Goal: Information Seeking & Learning: Check status

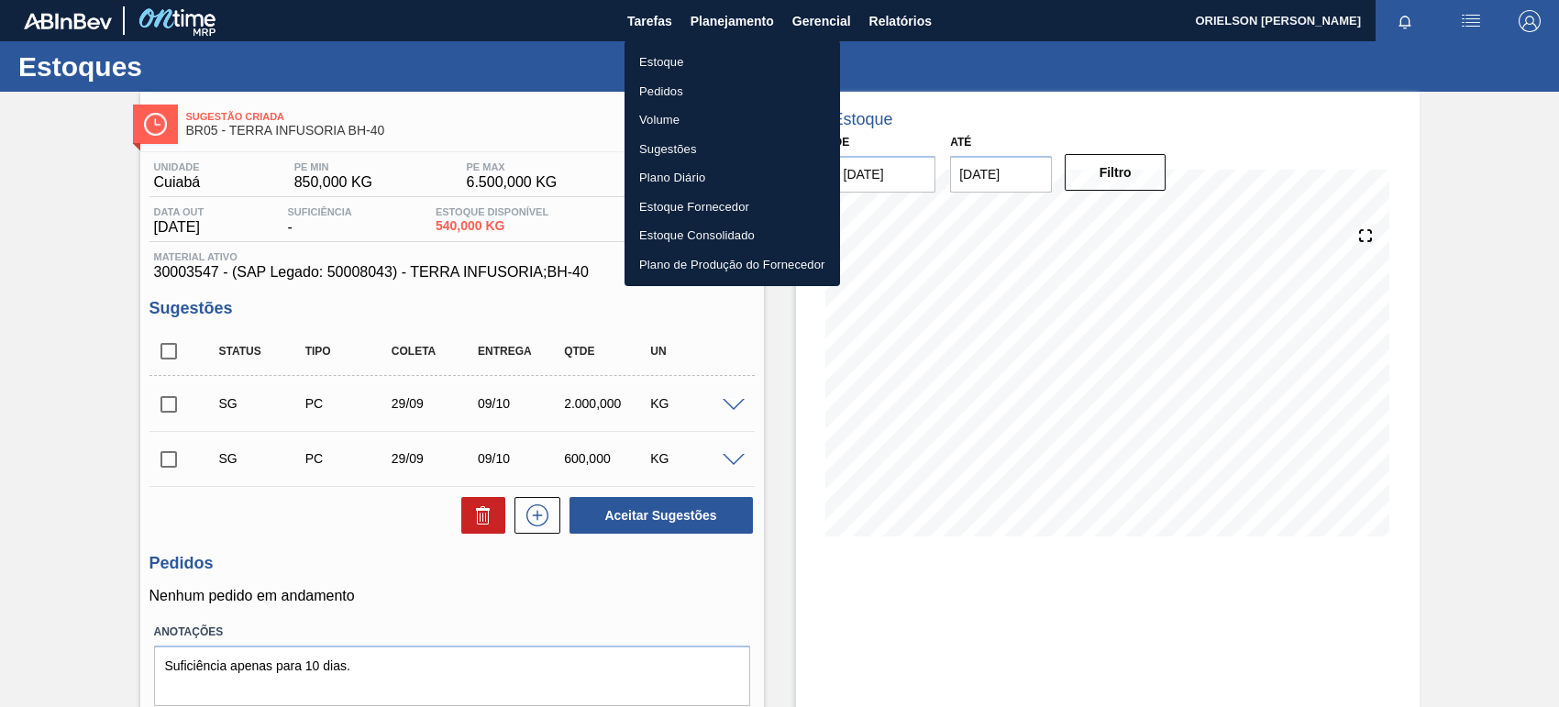
click at [757, 60] on li "Estoque" at bounding box center [733, 62] width 216 height 29
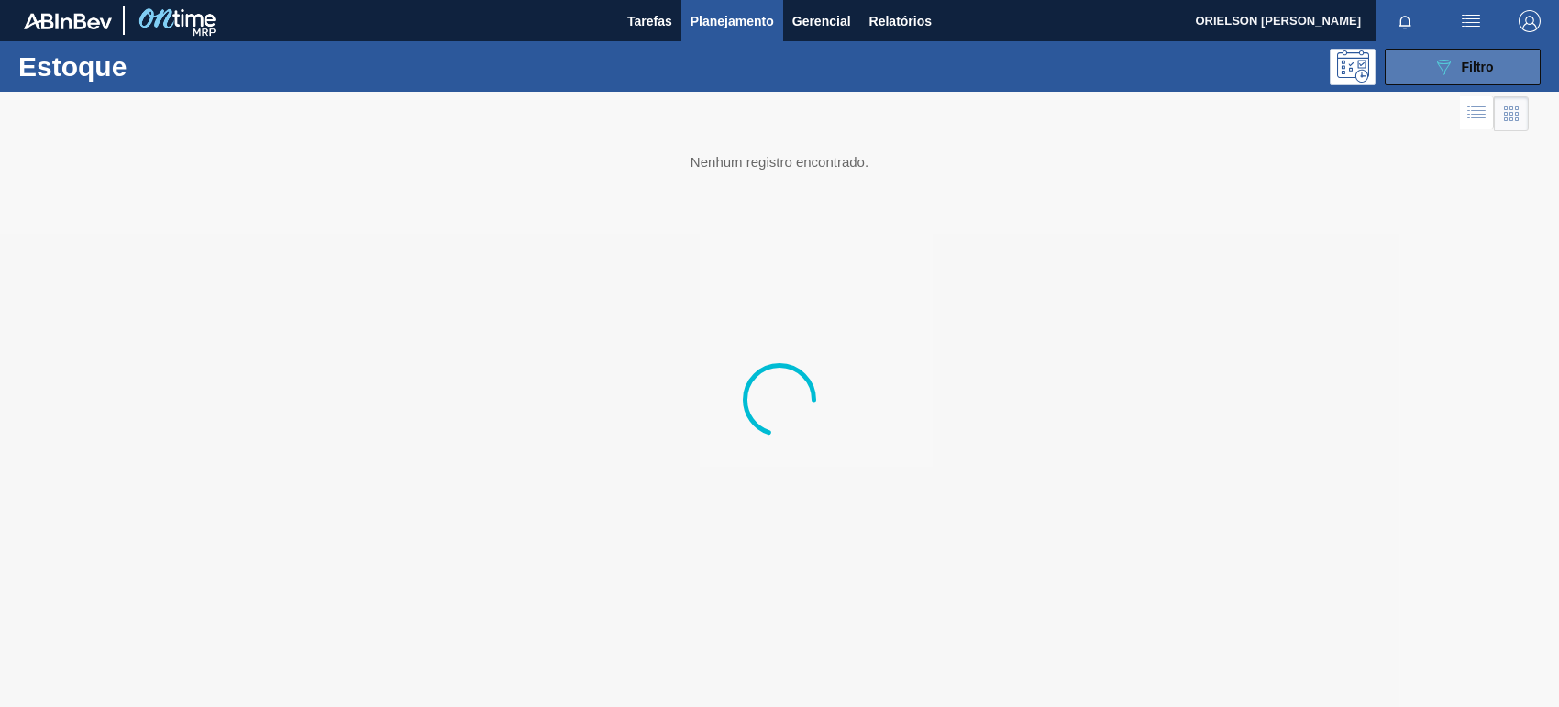
click at [1493, 70] on button "089F7B8B-B2A5-4AFE-B5C0-19BA573D28AC Filtro" at bounding box center [1463, 67] width 156 height 37
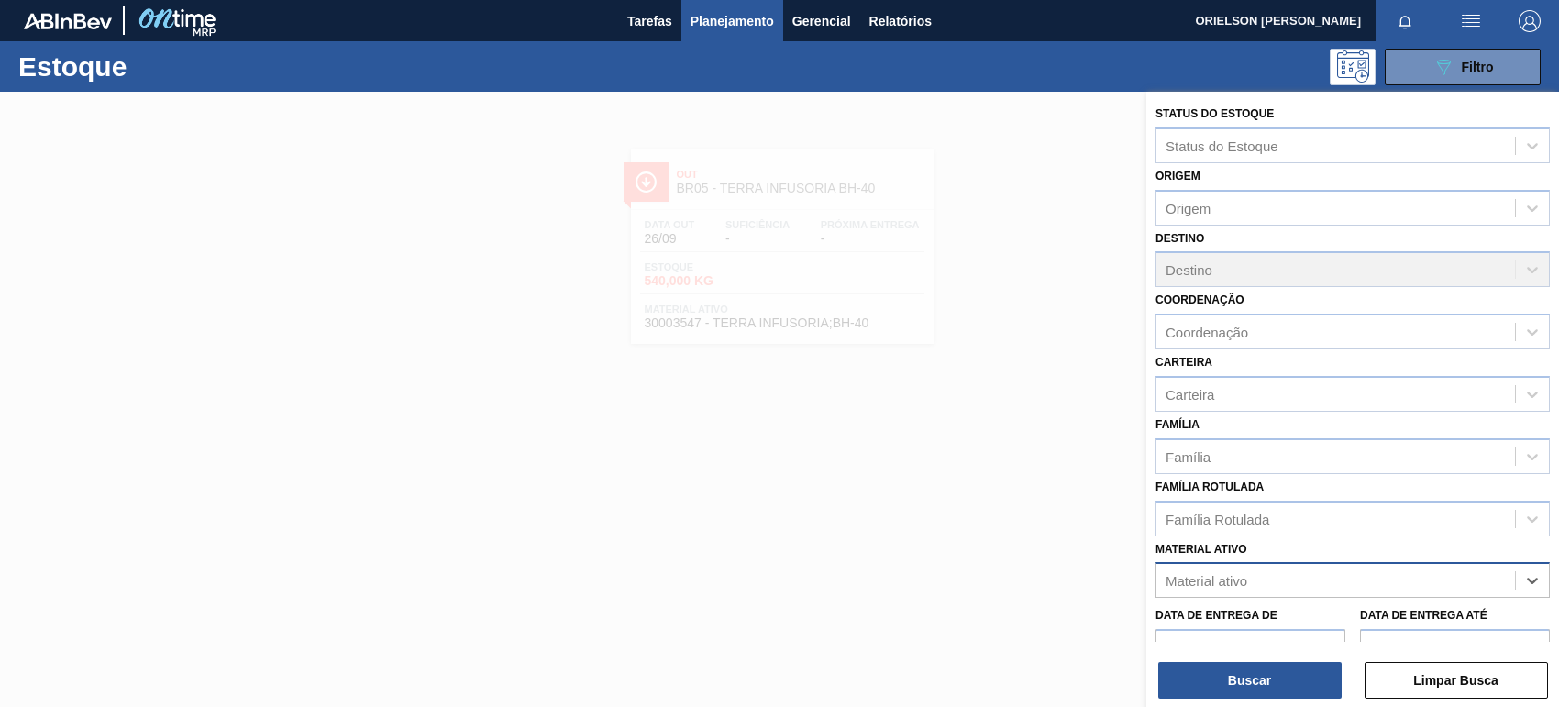
click at [1456, 579] on div "Material ativo" at bounding box center [1336, 581] width 359 height 27
paste ativo "30002268"
type ativo "30002268"
click at [1262, 615] on div "30002268 - LACRE CHOPP BC CLARO AF IN65" at bounding box center [1353, 626] width 394 height 34
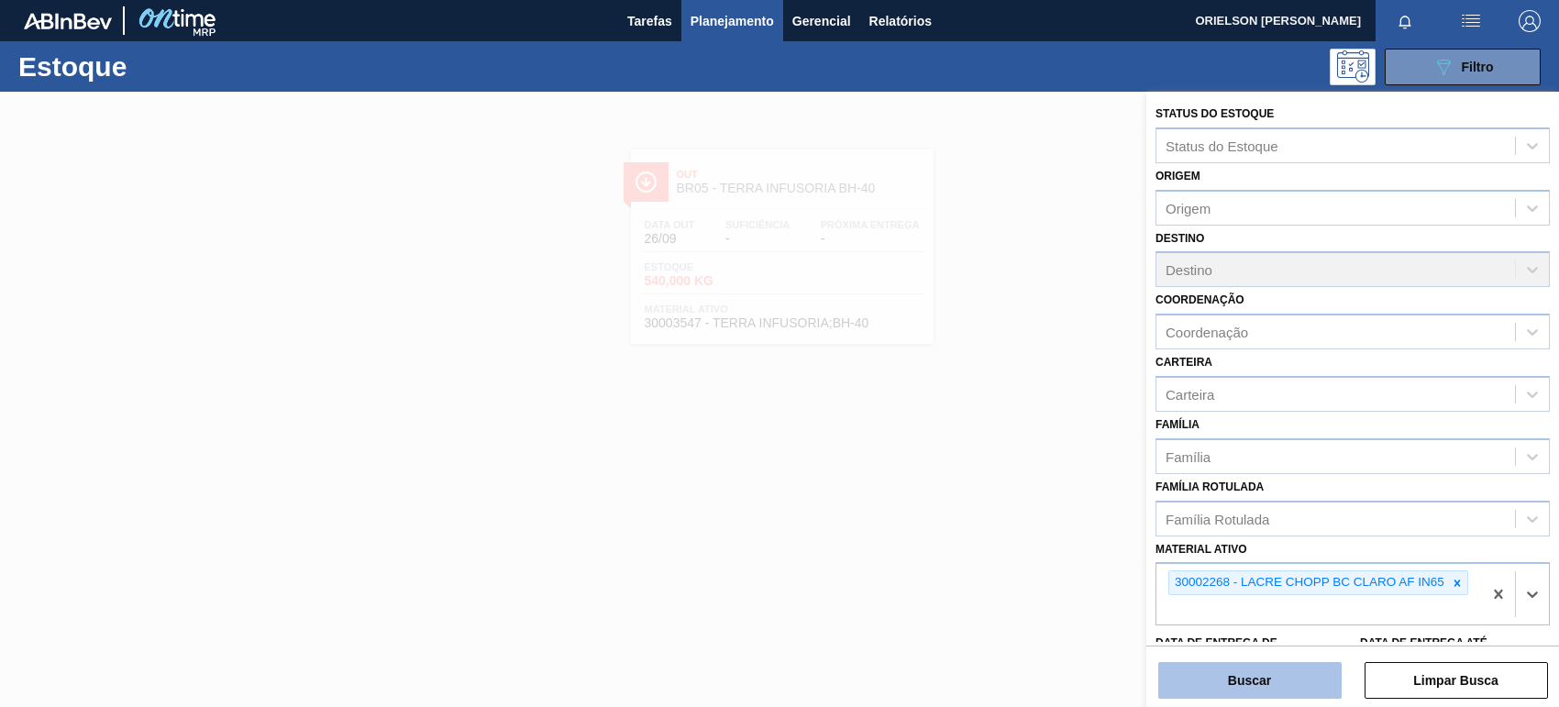
click at [1271, 683] on button "Buscar" at bounding box center [1249, 680] width 183 height 37
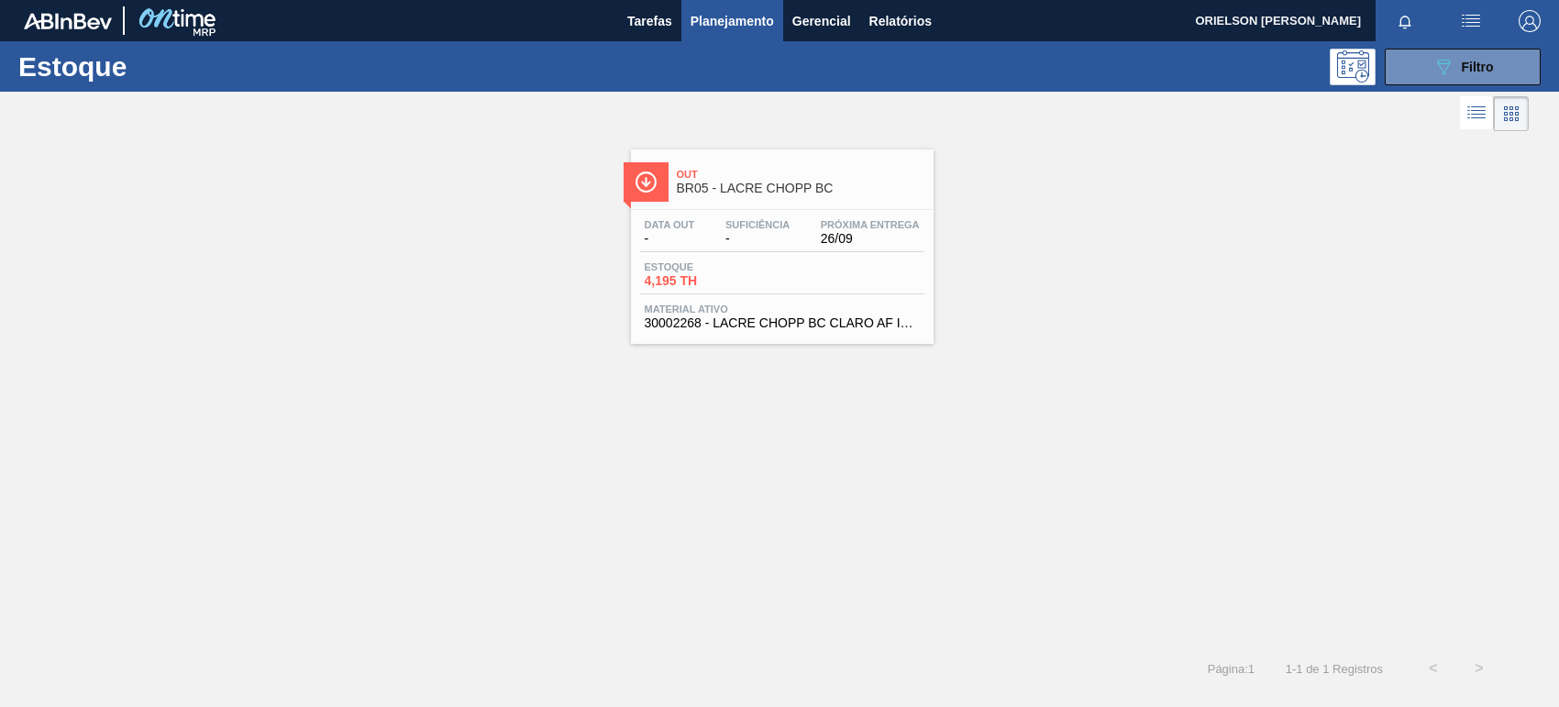
click at [718, 253] on div "Data out - Suficiência - Próxima Entrega 26/09 Estoque 4,195 TH Material ativo …" at bounding box center [782, 272] width 303 height 125
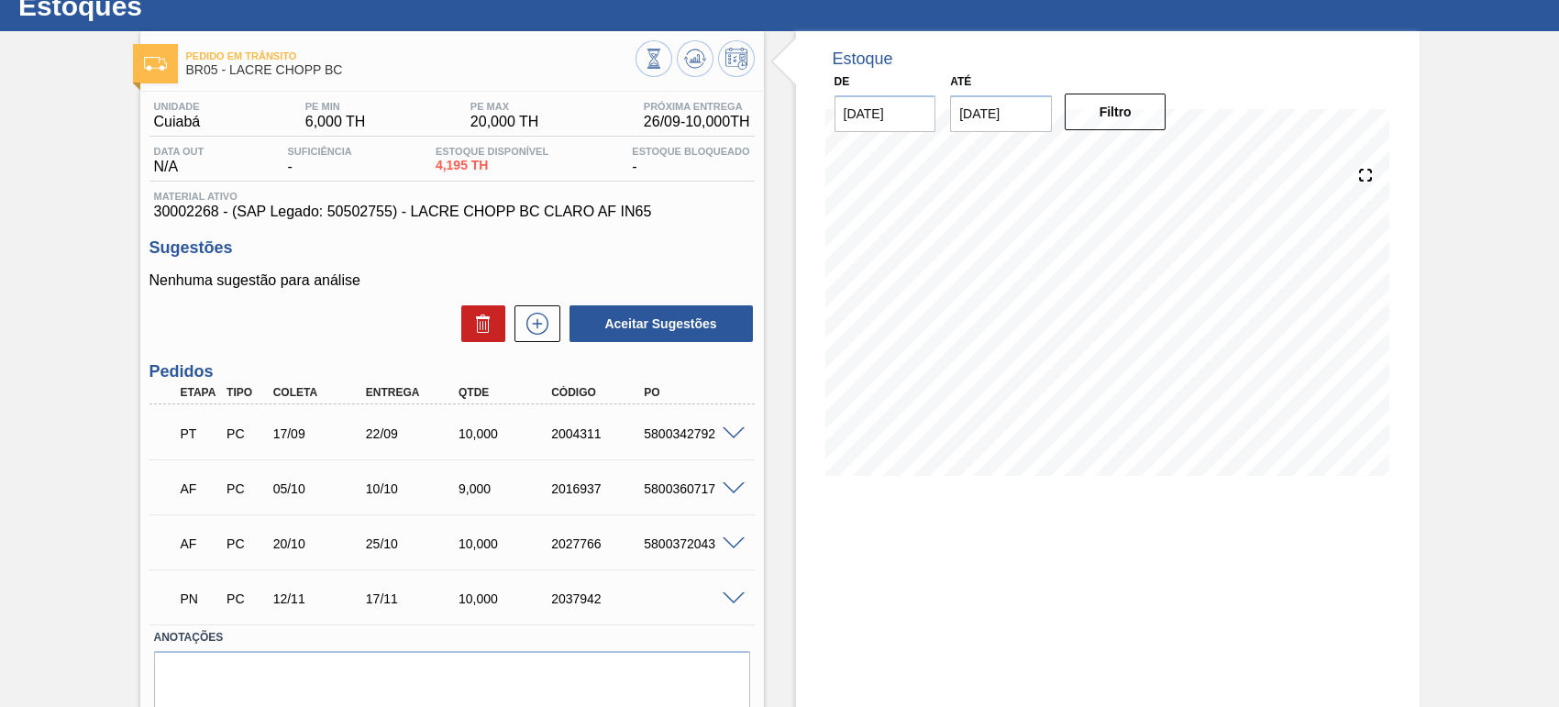
scroll to position [115, 0]
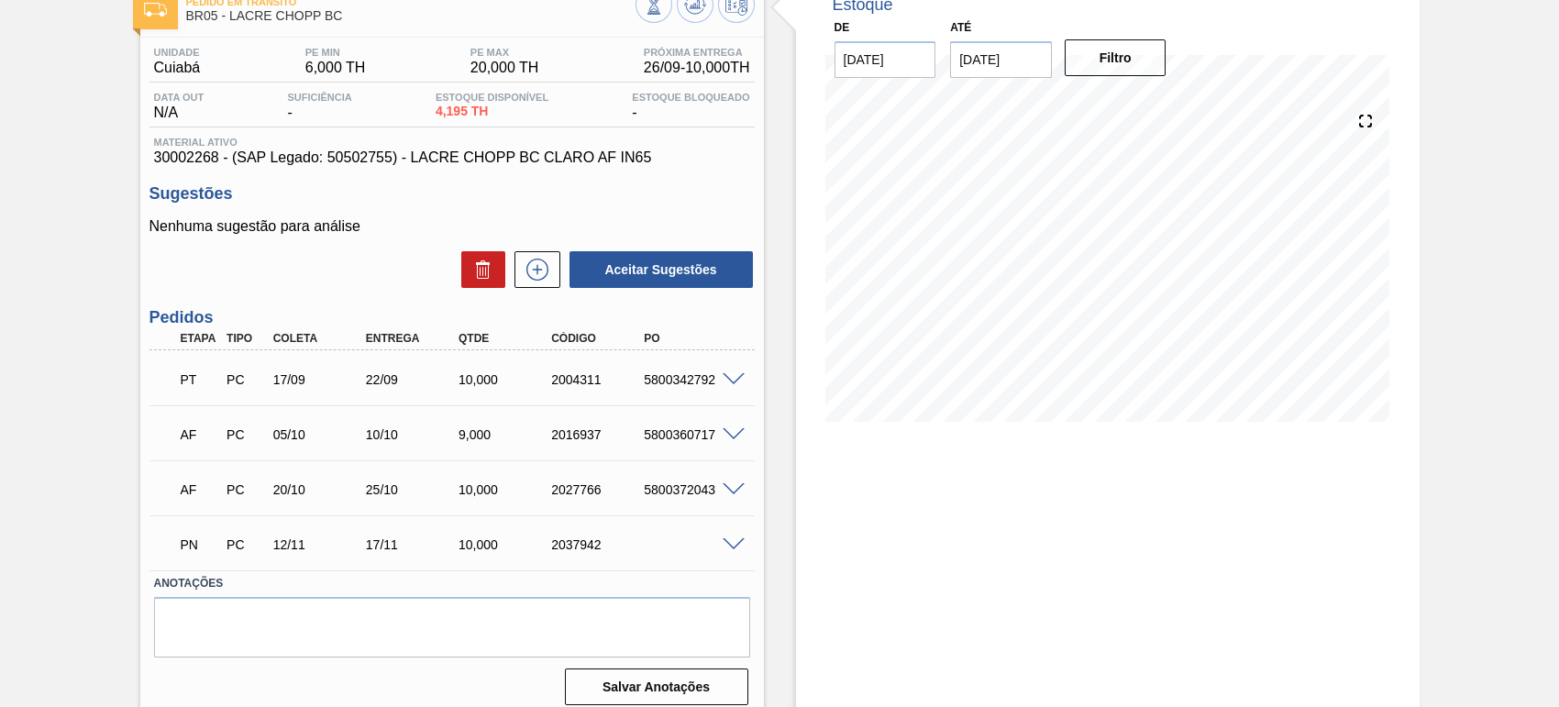
drag, startPoint x: 720, startPoint y: 390, endPoint x: 731, endPoint y: 383, distance: 12.7
click at [720, 390] on div "PT PC 17/09 22/09 10,000 2004311 5800342792" at bounding box center [447, 378] width 557 height 37
click at [734, 379] on span at bounding box center [734, 380] width 22 height 14
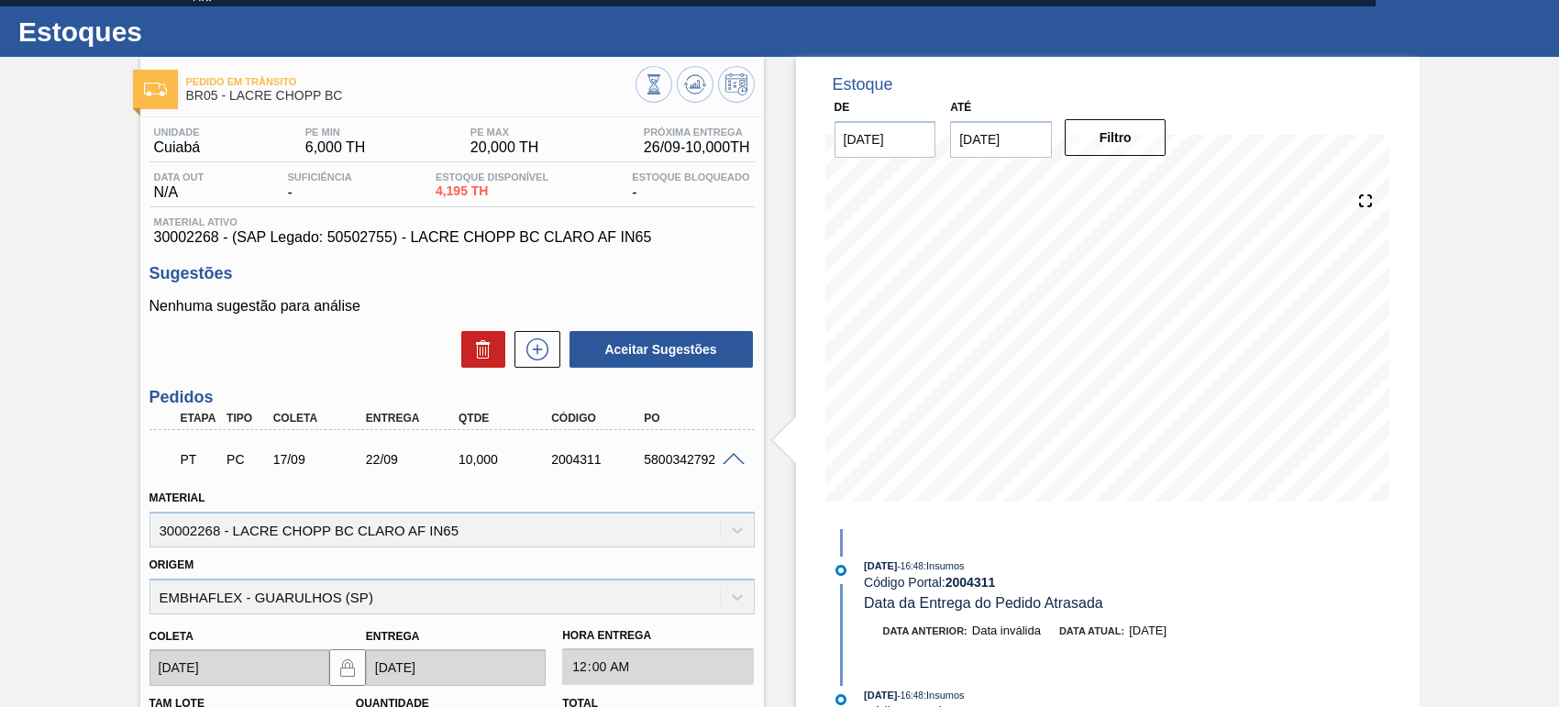
scroll to position [0, 0]
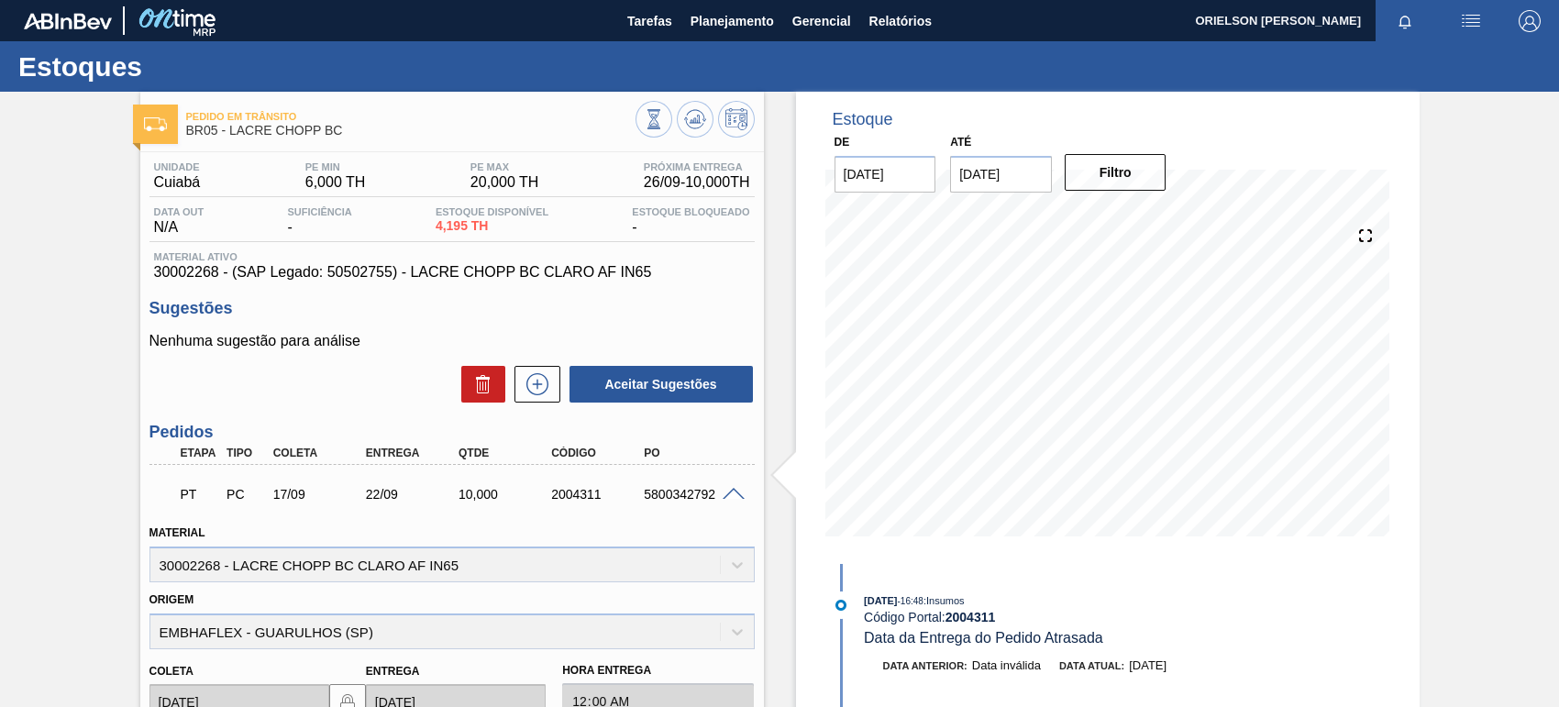
click at [105, 281] on div "Pedido em Trânsito BR05 - LACRE CHOPP BC Unidade Cuiabá PE MIN 6,000 TH PE MAX …" at bounding box center [779, 687] width 1559 height 1191
click at [361, 498] on div "22/09" at bounding box center [412, 494] width 103 height 15
copy div "22"
